Goal: Task Accomplishment & Management: Manage account settings

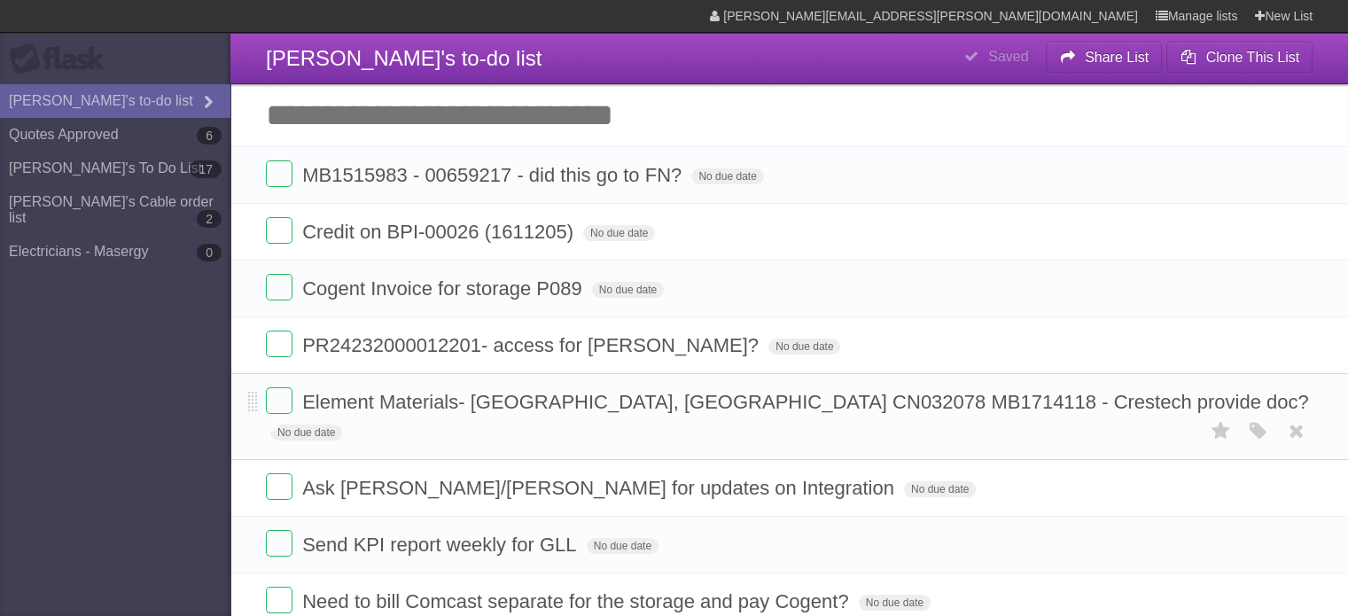
click at [933, 394] on span "Element Materials- [GEOGRAPHIC_DATA], [GEOGRAPHIC_DATA] CN032078 MB1714118 - Cr…" at bounding box center [787, 416] width 1043 height 51
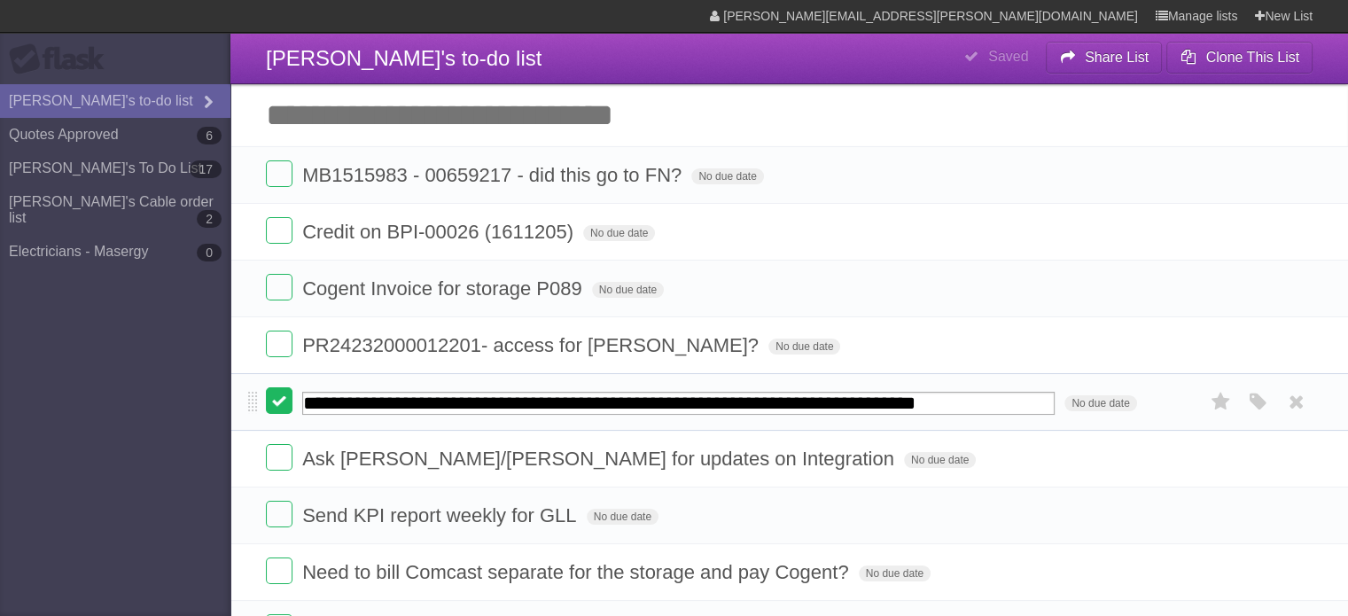
click at [275, 401] on label at bounding box center [279, 400] width 27 height 27
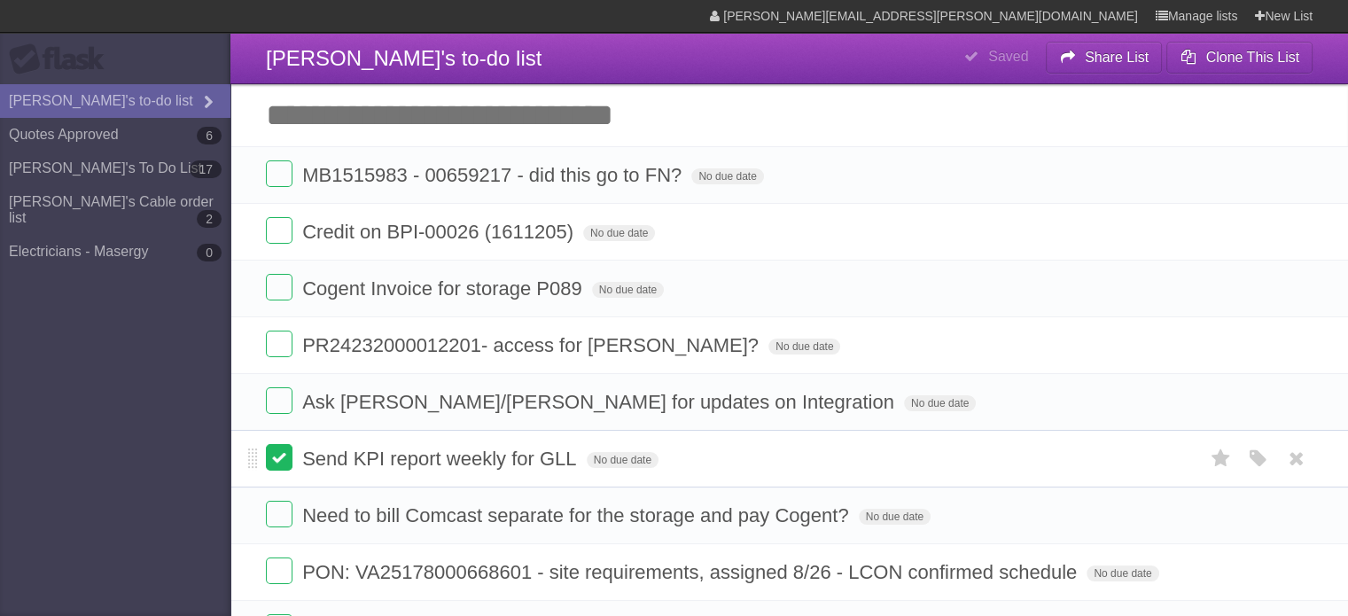
click at [272, 452] on label at bounding box center [279, 457] width 27 height 27
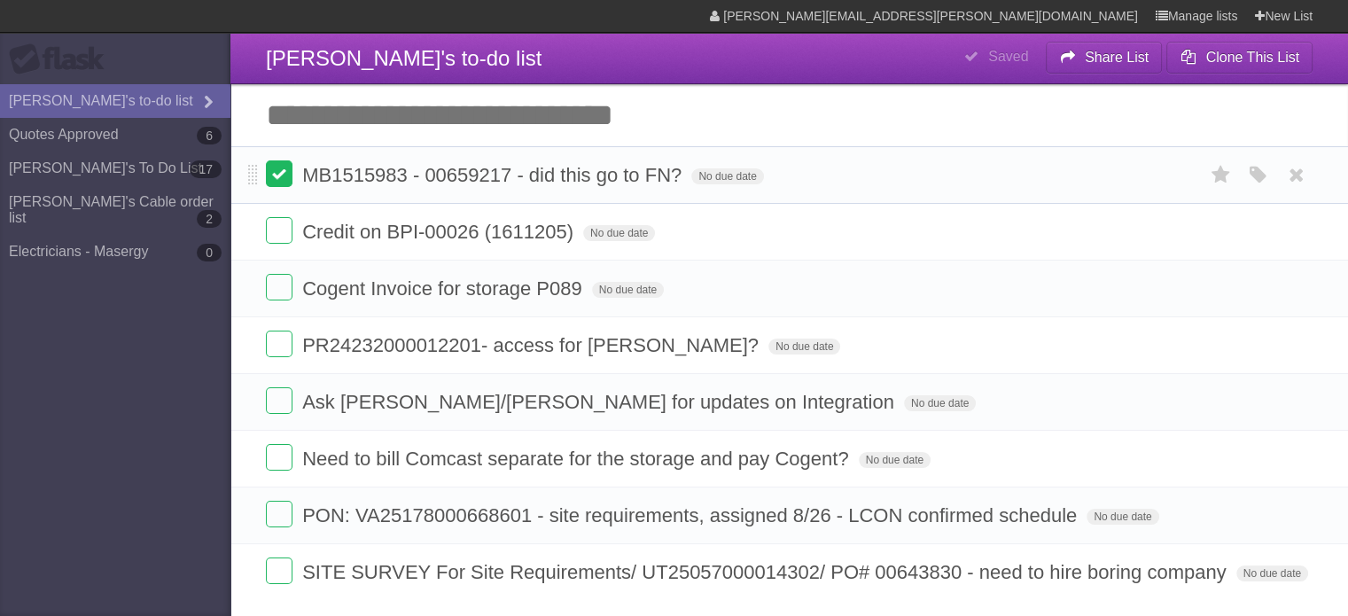
click at [289, 176] on label at bounding box center [279, 173] width 27 height 27
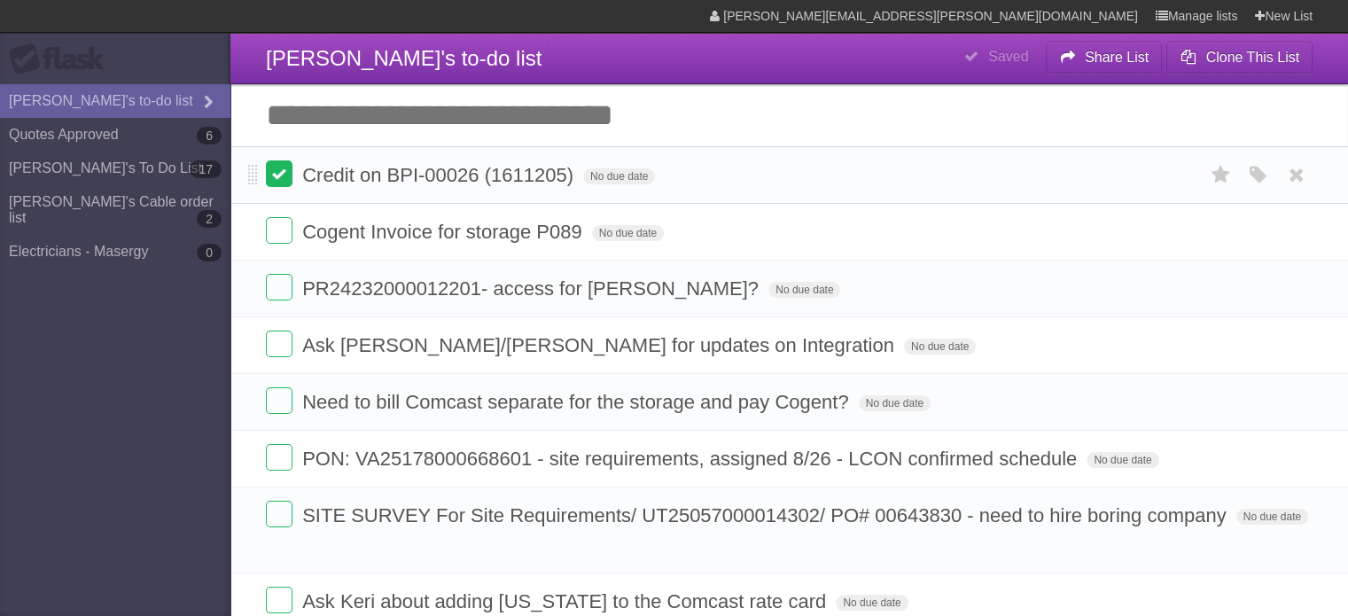
click at [286, 168] on label at bounding box center [279, 173] width 27 height 27
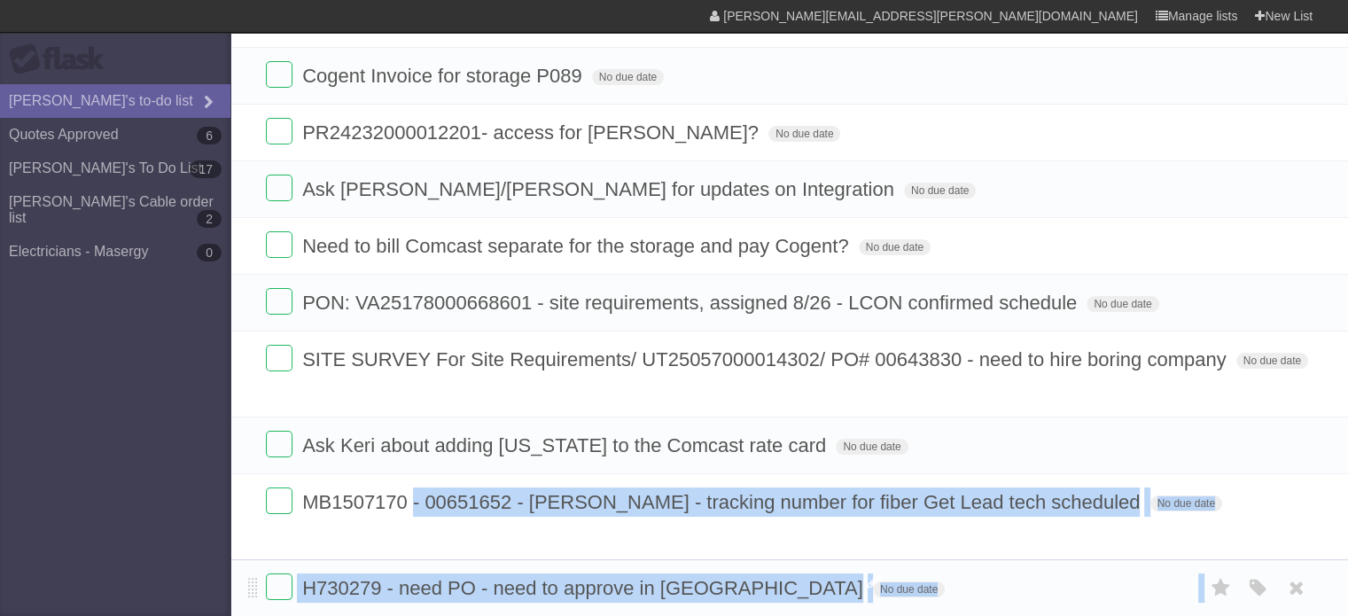
scroll to position [113, 0]
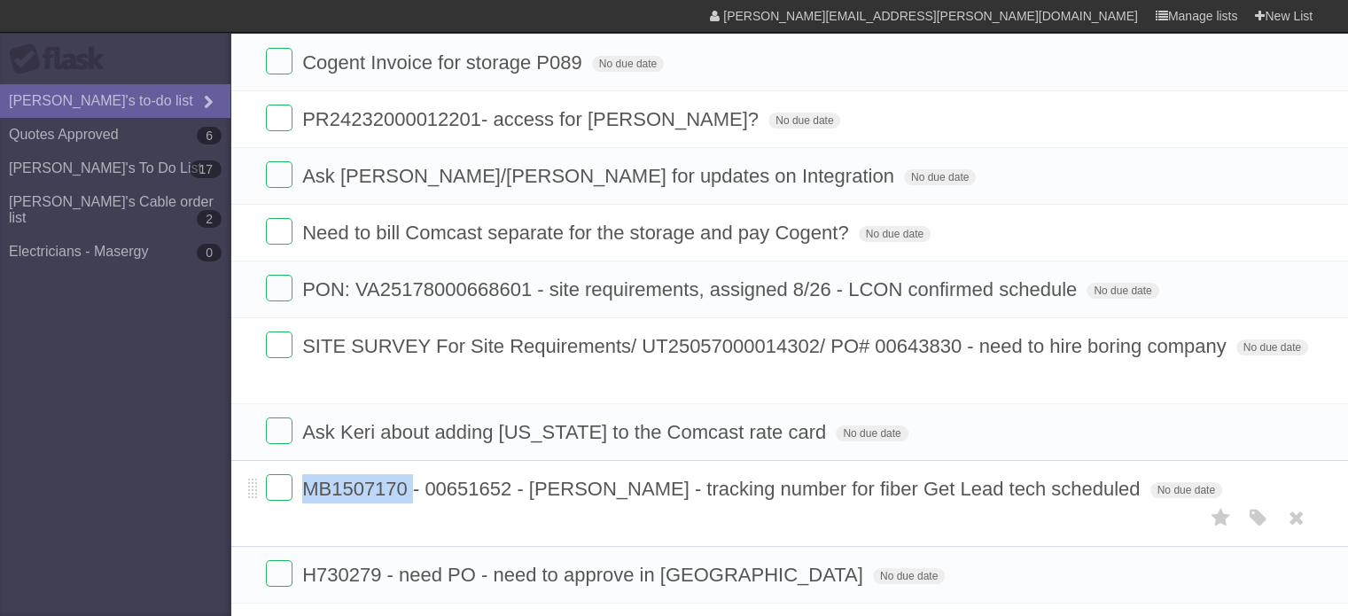
drag, startPoint x: 412, startPoint y: 594, endPoint x: 306, endPoint y: 500, distance: 142.4
click at [306, 500] on form "MB1507170 - 00651652 - [PERSON_NAME] - tracking number for fiber Get Lead tech …" at bounding box center [789, 488] width 1046 height 29
copy span "MB1507170"
click at [367, 396] on li "SITE SURVEY For Site Requirements/ UT25057000014302/ PO# 00643830 - need to hir…" at bounding box center [788, 360] width 1117 height 87
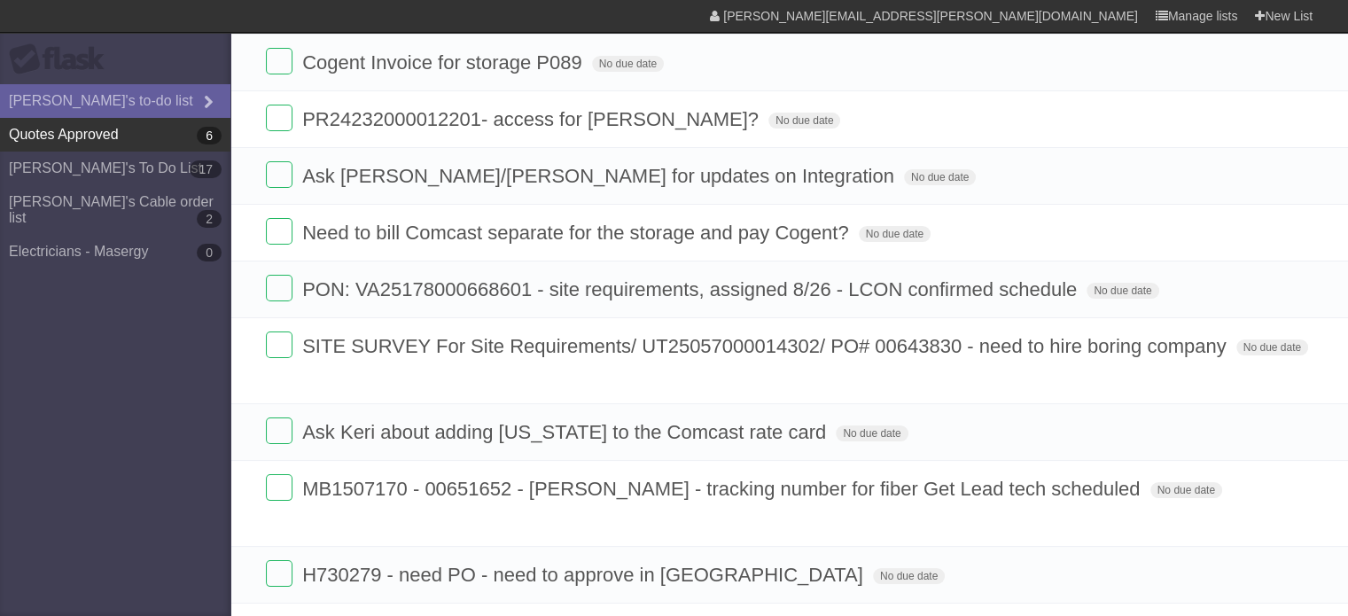
click at [159, 128] on link "Quotes Approved 6" at bounding box center [115, 135] width 230 height 34
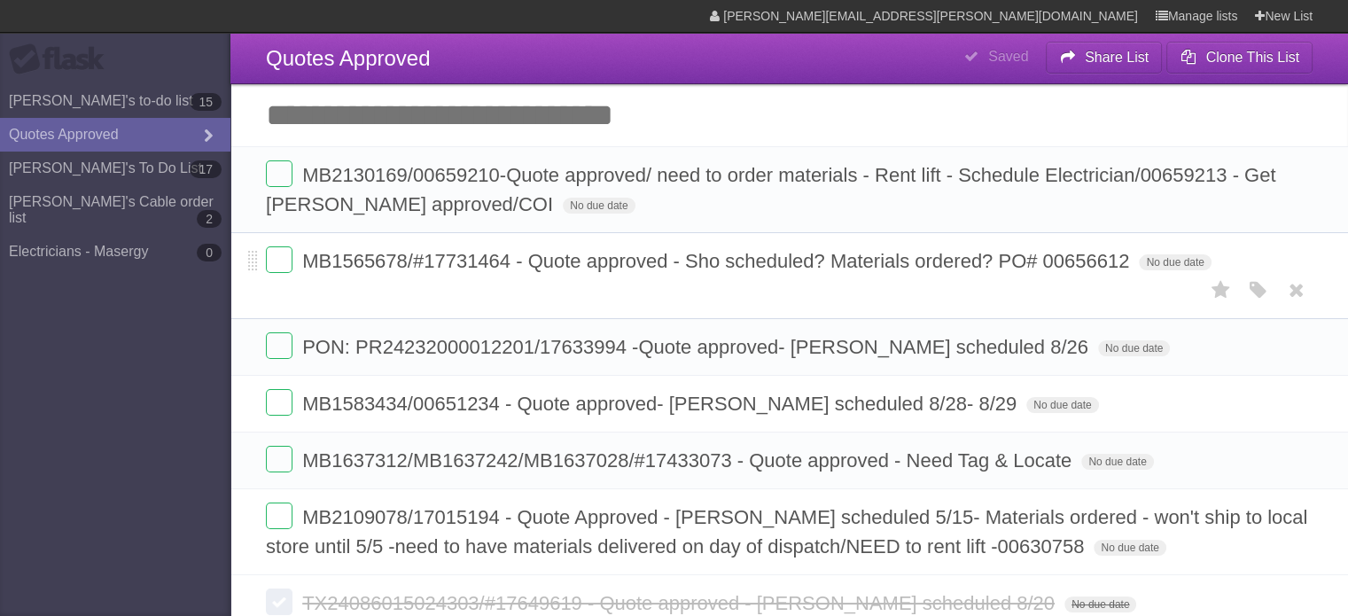
click at [1054, 260] on span "MB1565678/#17731464 - Quote approved - Sho scheduled? Materials ordered? PO# 00…" at bounding box center [717, 261] width 831 height 22
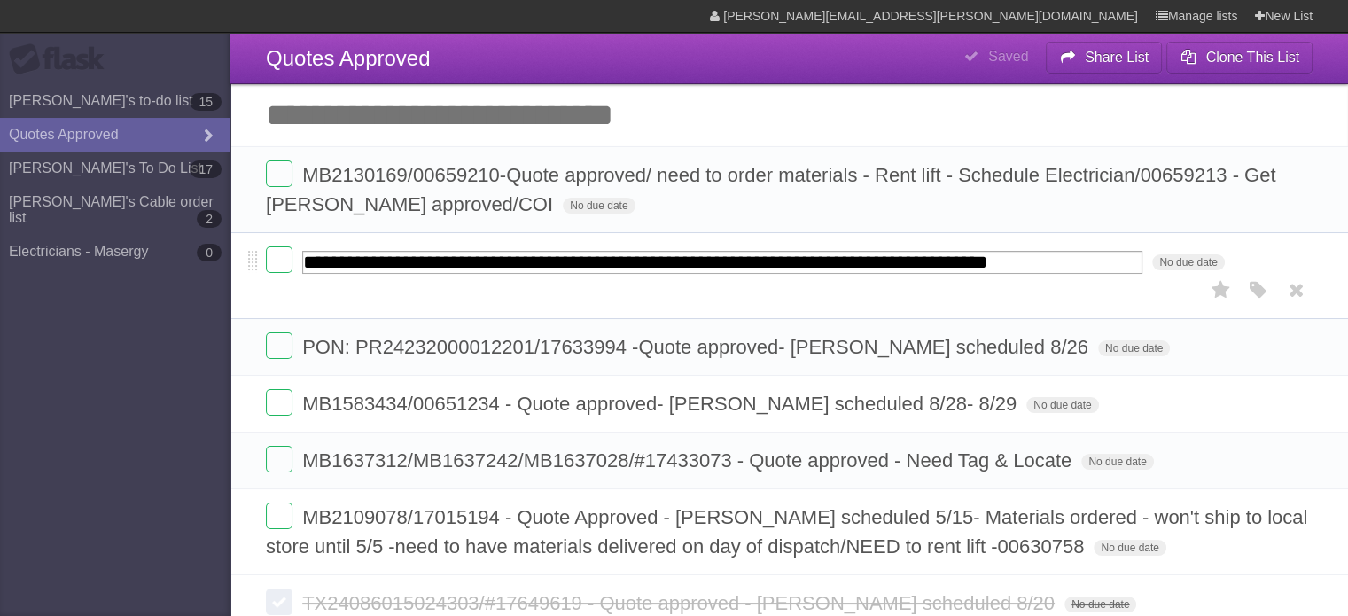
click at [1084, 263] on input "**********" at bounding box center [722, 262] width 840 height 23
drag, startPoint x: 1141, startPoint y: 263, endPoint x: 1050, endPoint y: 270, distance: 91.5
click at [1050, 270] on input "**********" at bounding box center [722, 262] width 840 height 23
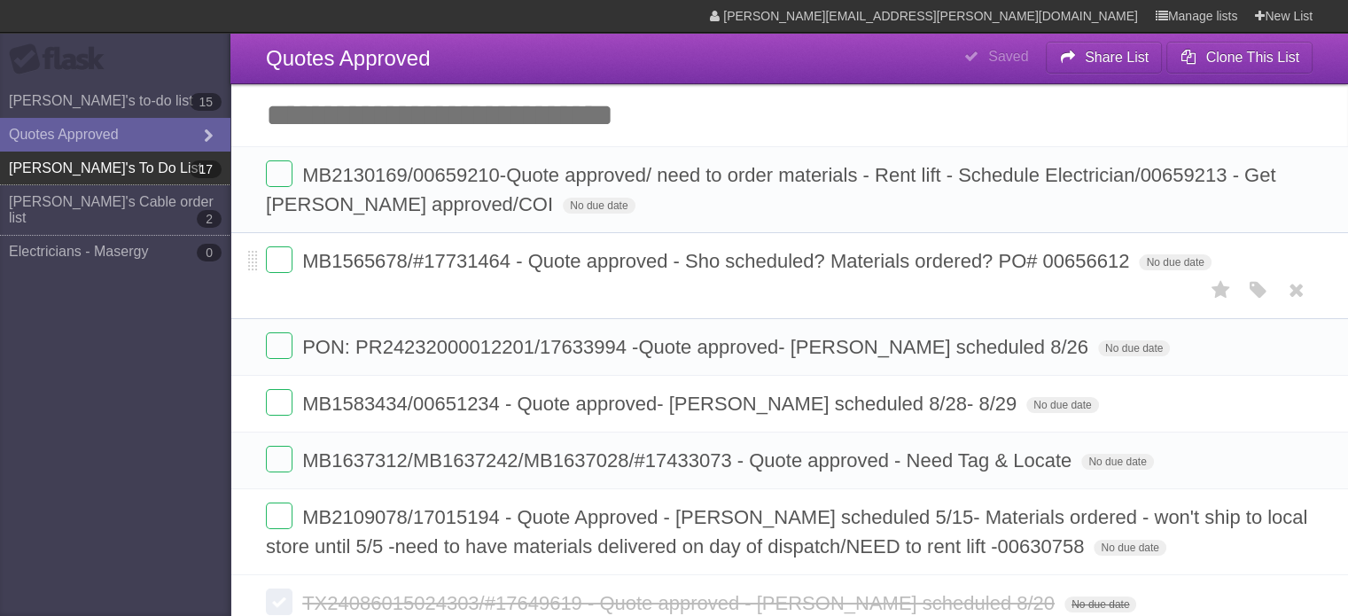
drag, startPoint x: 97, startPoint y: 193, endPoint x: 103, endPoint y: 183, distance: 11.6
click at [97, 193] on link "[PERSON_NAME]'s Cable order list 2" at bounding box center [115, 210] width 230 height 50
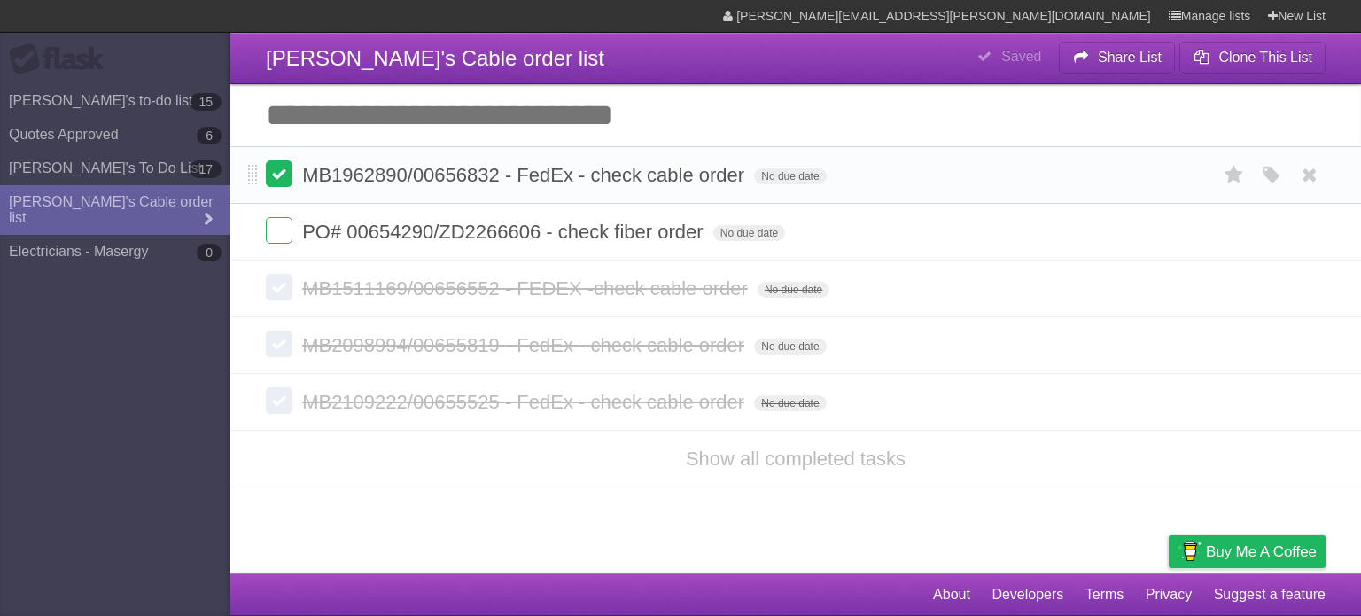
click at [286, 173] on label at bounding box center [279, 173] width 27 height 27
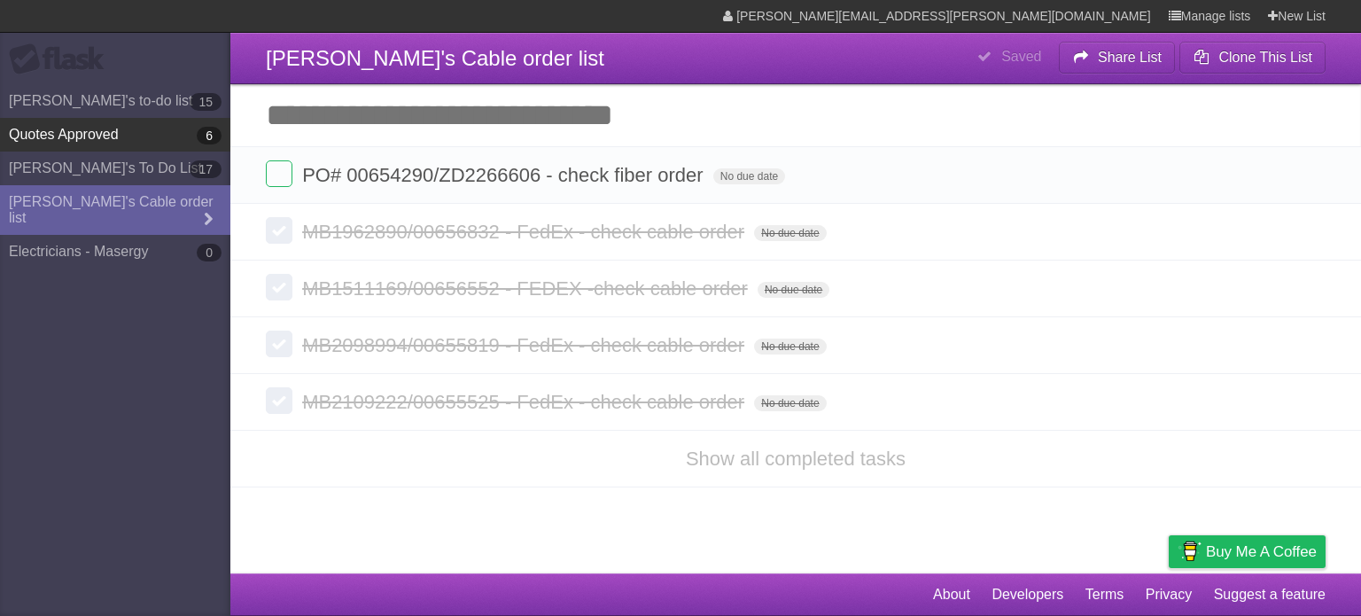
click at [128, 125] on link "Quotes Approved 6" at bounding box center [115, 135] width 230 height 34
